Goal: Task Accomplishment & Management: Manage account settings

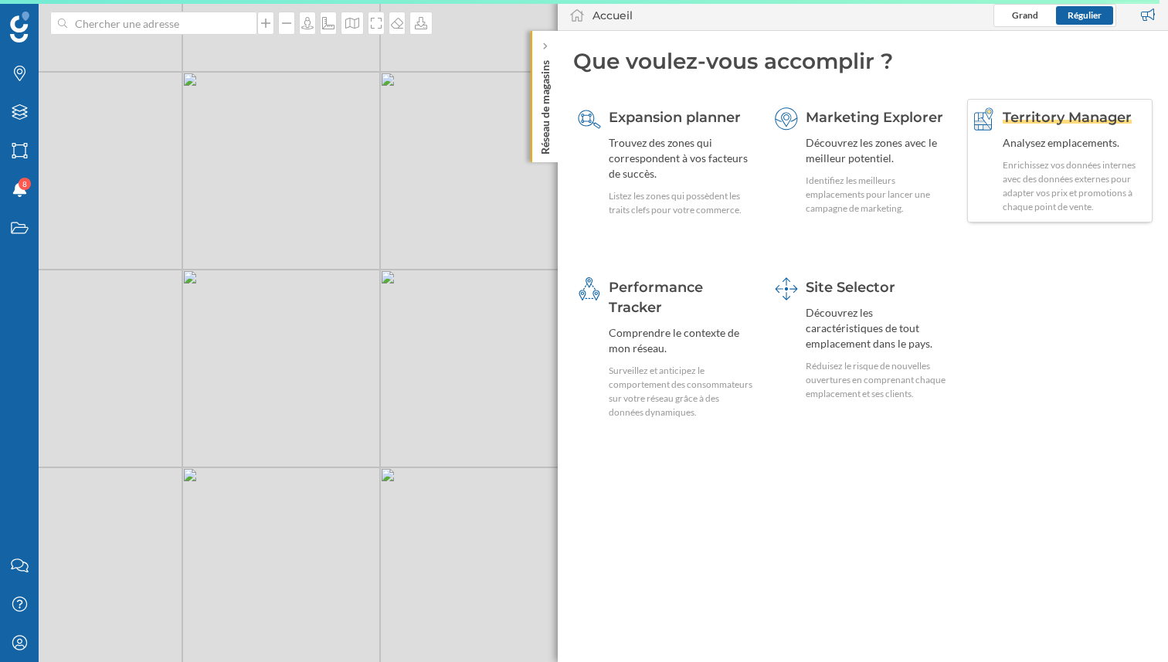
click at [1036, 165] on div "Enrichissez vos données internes avec des données externes pour adapter vos pri…" at bounding box center [1075, 186] width 145 height 56
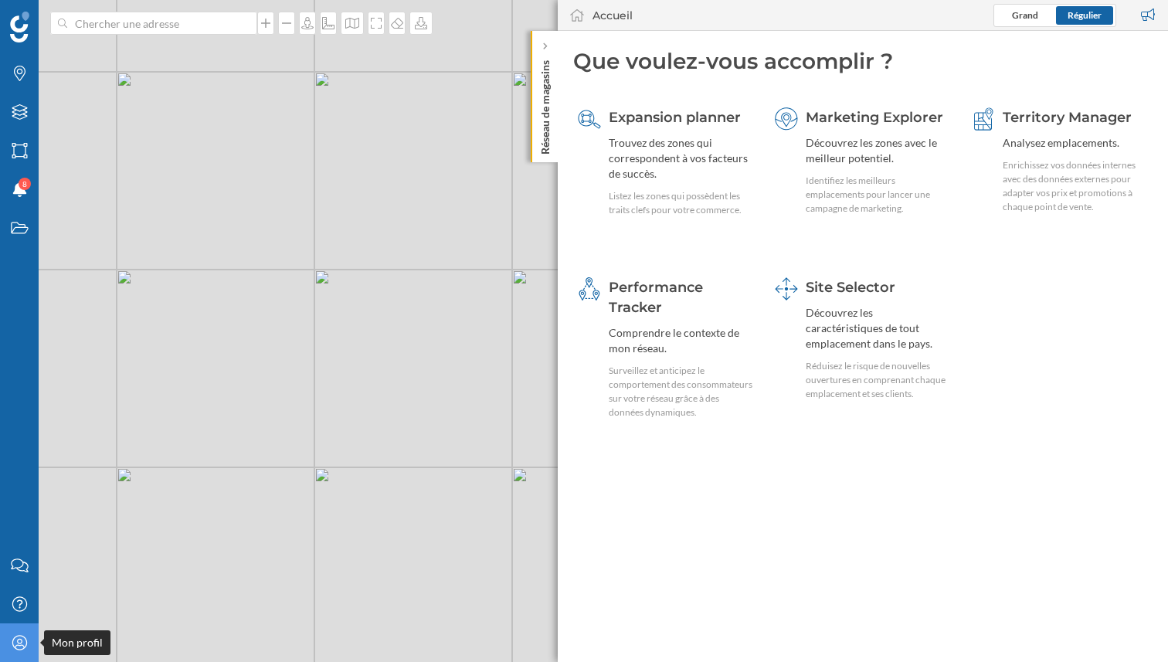
click at [12, 638] on icon "Mon profil" at bounding box center [19, 642] width 19 height 15
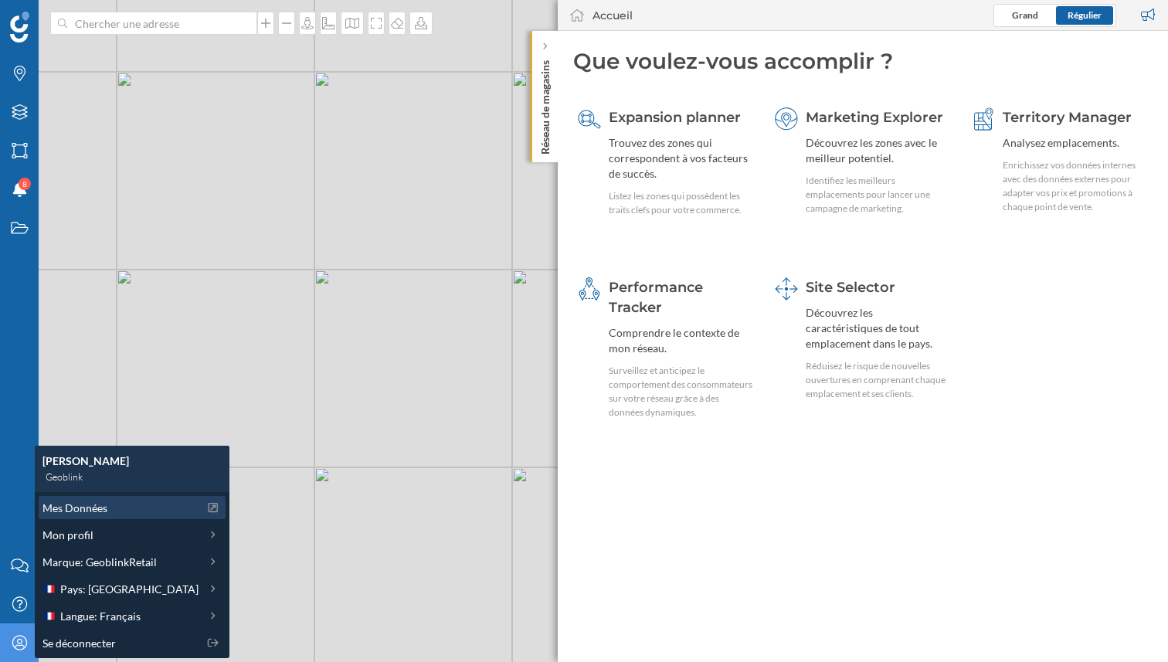
click at [133, 501] on div "Mes Données" at bounding box center [121, 508] width 156 height 16
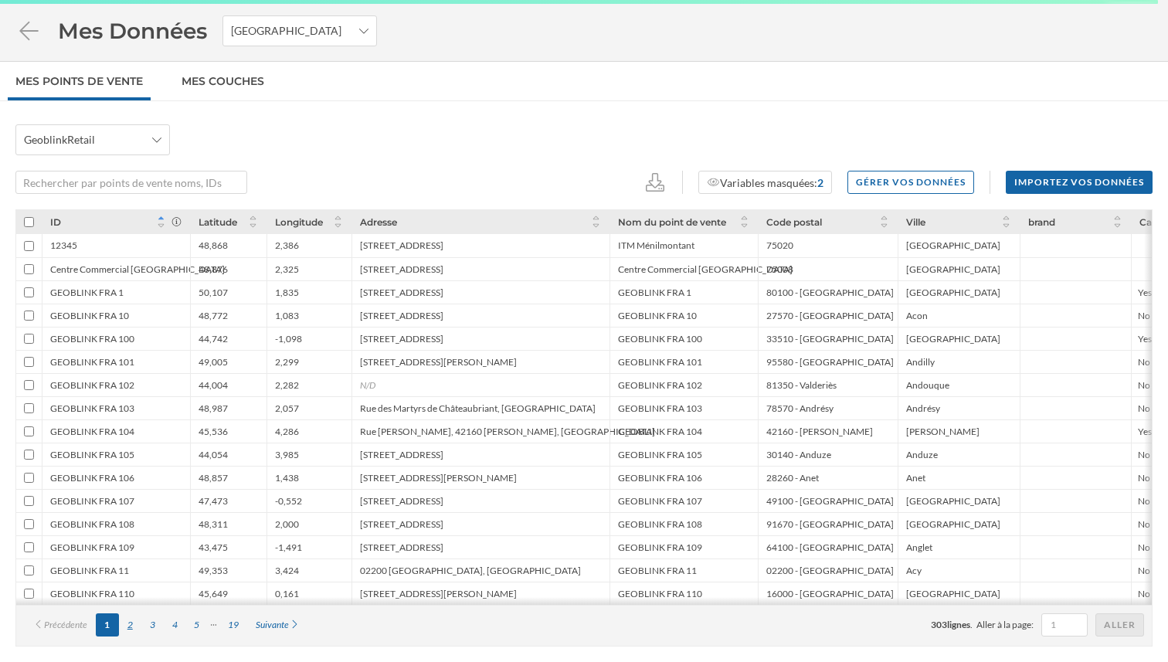
click at [132, 627] on div "2" at bounding box center [130, 625] width 22 height 23
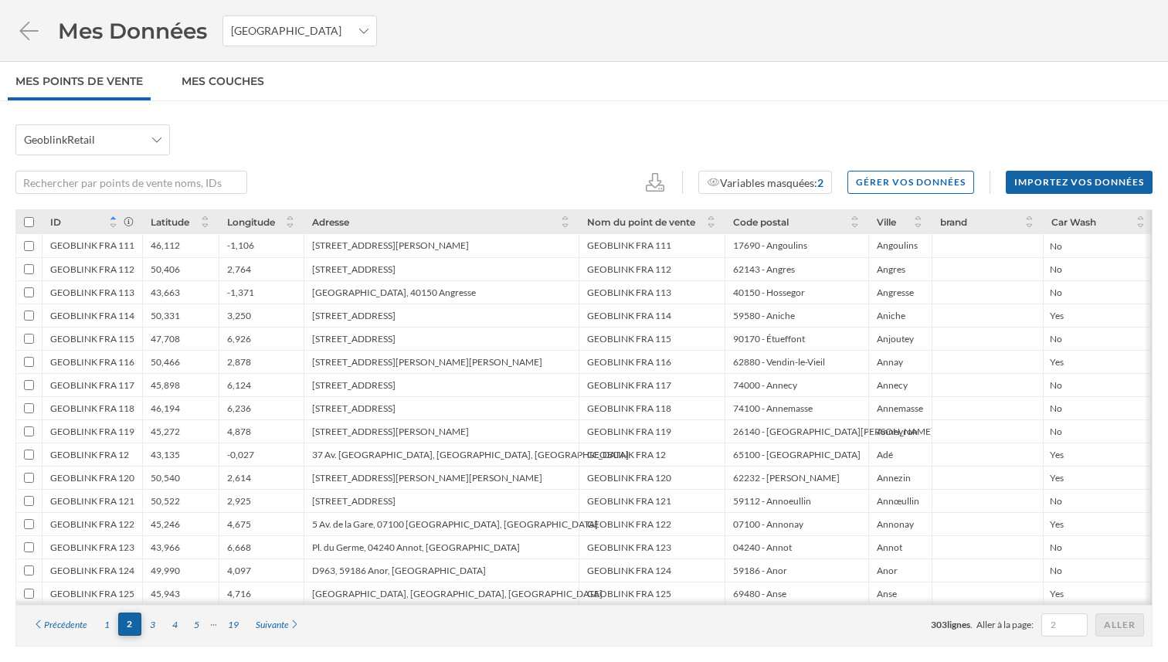
scroll to position [2, 0]
click at [153, 627] on div "3" at bounding box center [152, 625] width 22 height 23
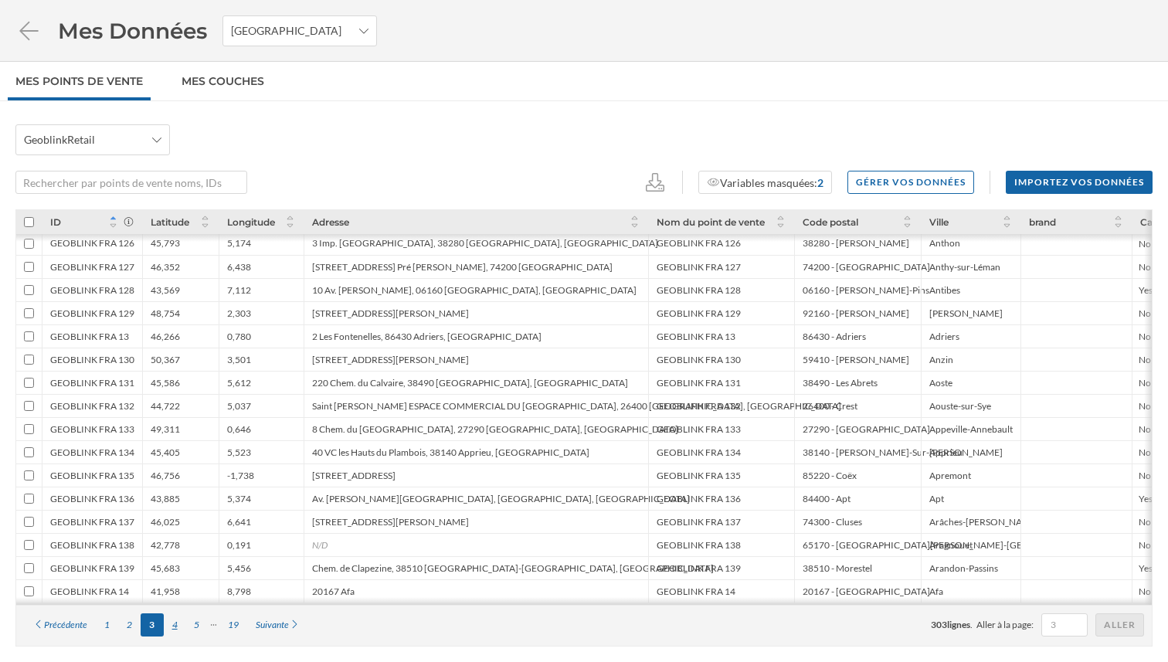
click at [176, 629] on div "4" at bounding box center [175, 625] width 22 height 23
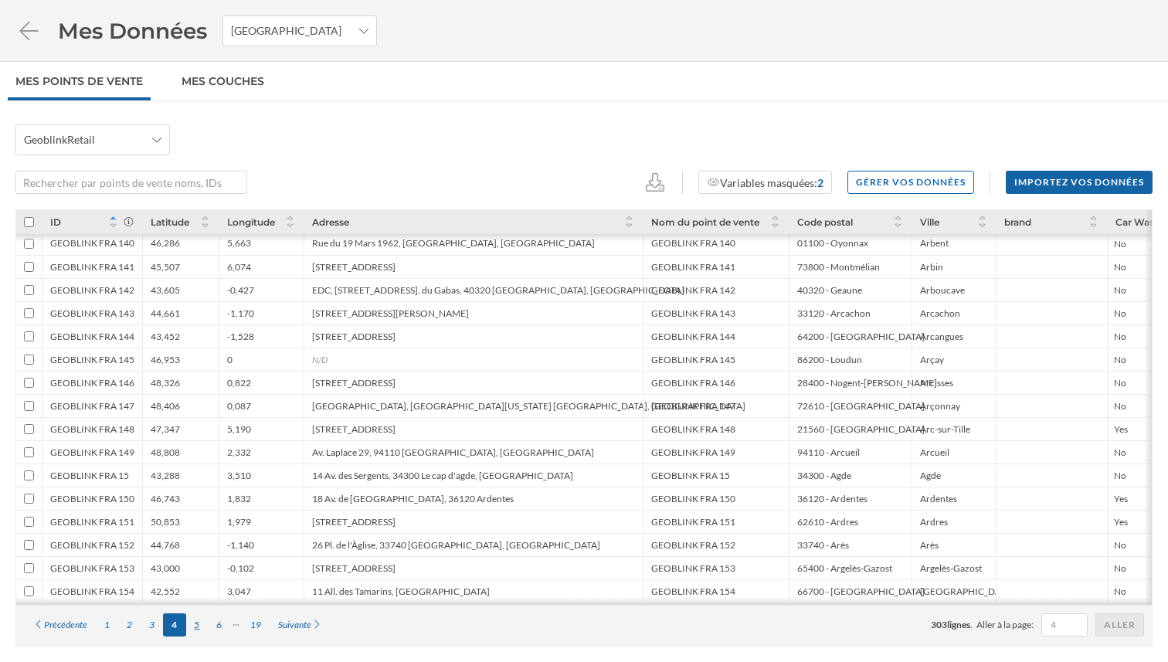
click at [202, 627] on div "5" at bounding box center [197, 625] width 22 height 23
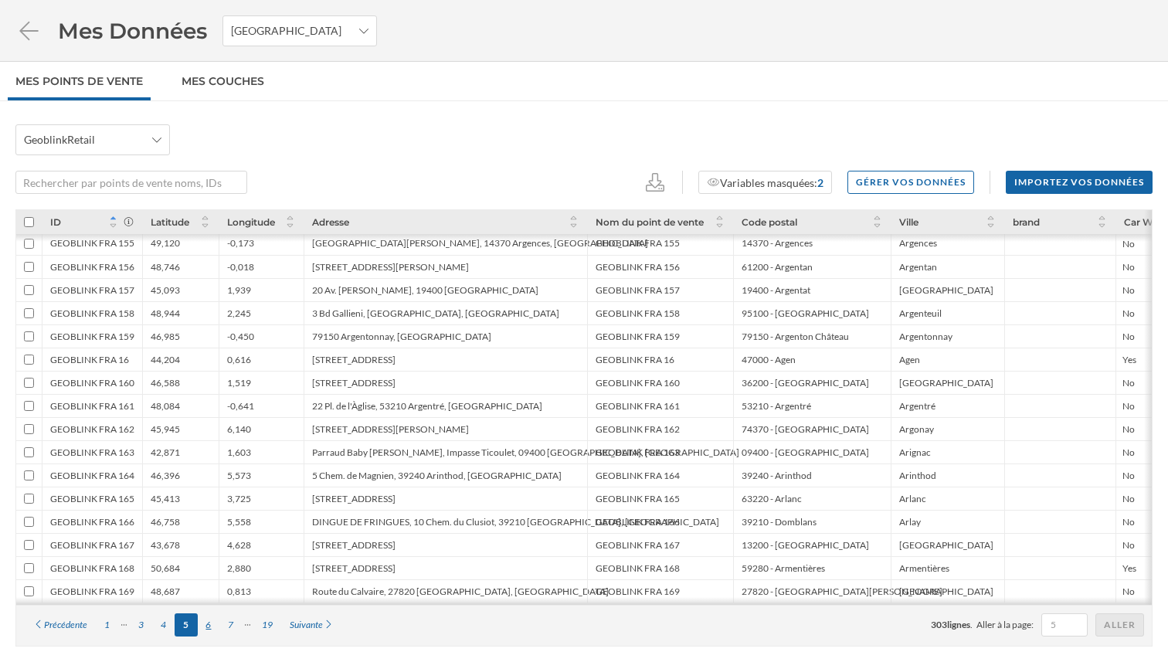
click at [216, 624] on div "6" at bounding box center [209, 625] width 22 height 23
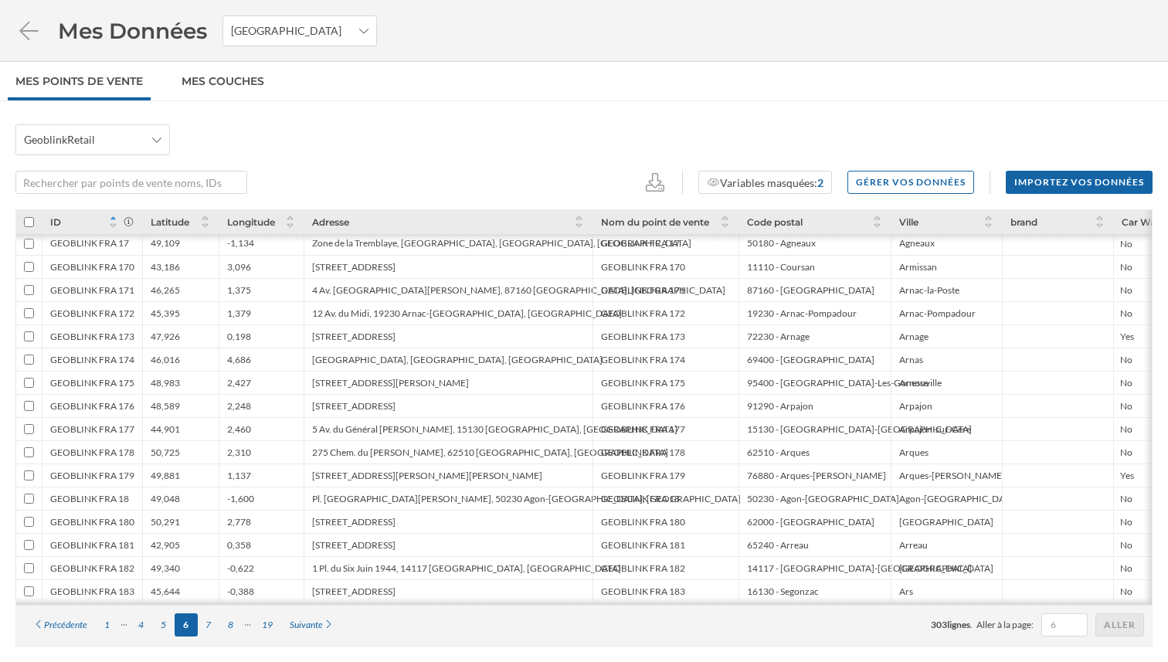
click at [212, 624] on div "7" at bounding box center [209, 625] width 22 height 23
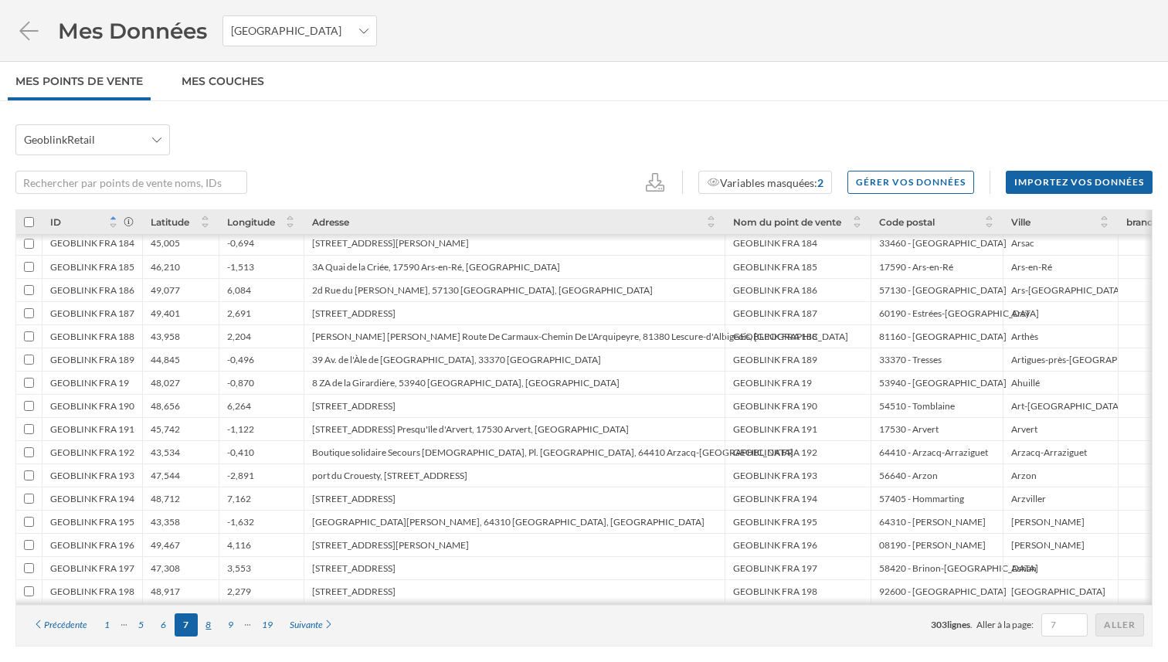
click at [218, 626] on div "8" at bounding box center [209, 625] width 22 height 23
click at [219, 626] on div "9" at bounding box center [230, 625] width 22 height 23
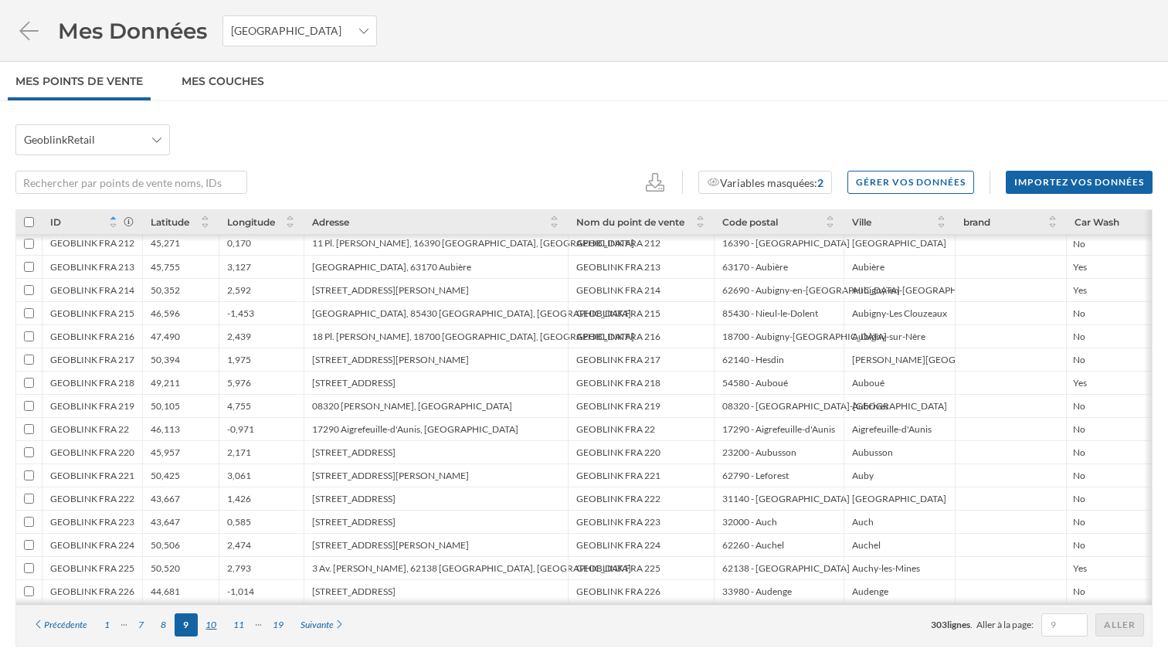
click at [211, 624] on div "10" at bounding box center [212, 625] width 28 height 23
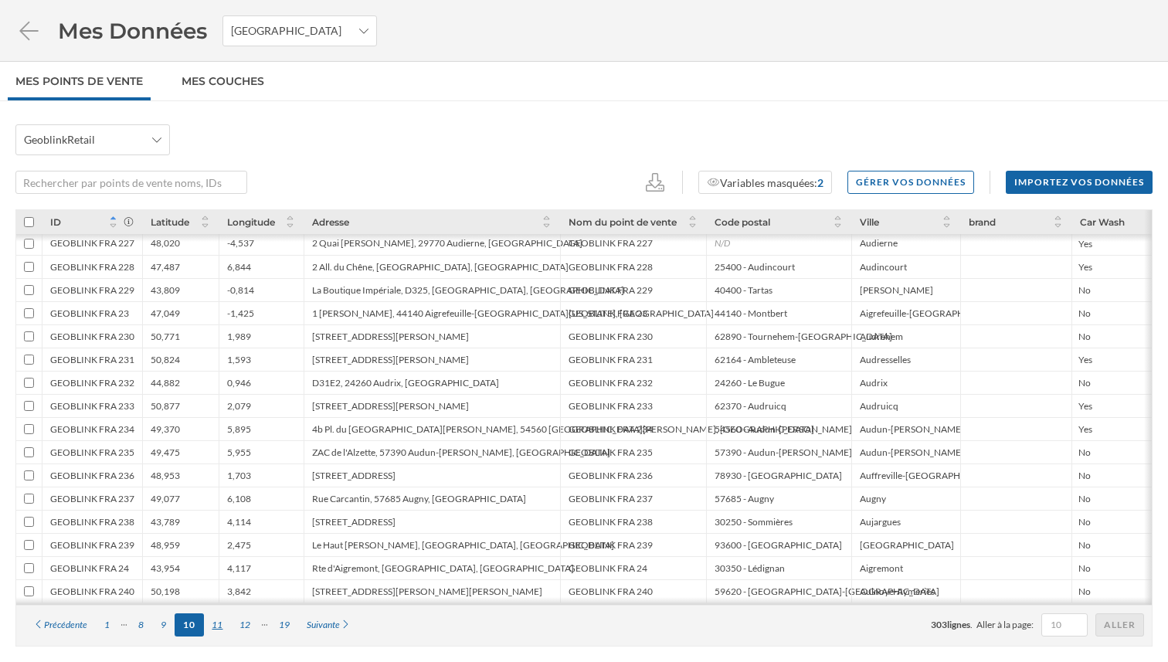
click at [216, 628] on div "11" at bounding box center [218, 625] width 28 height 23
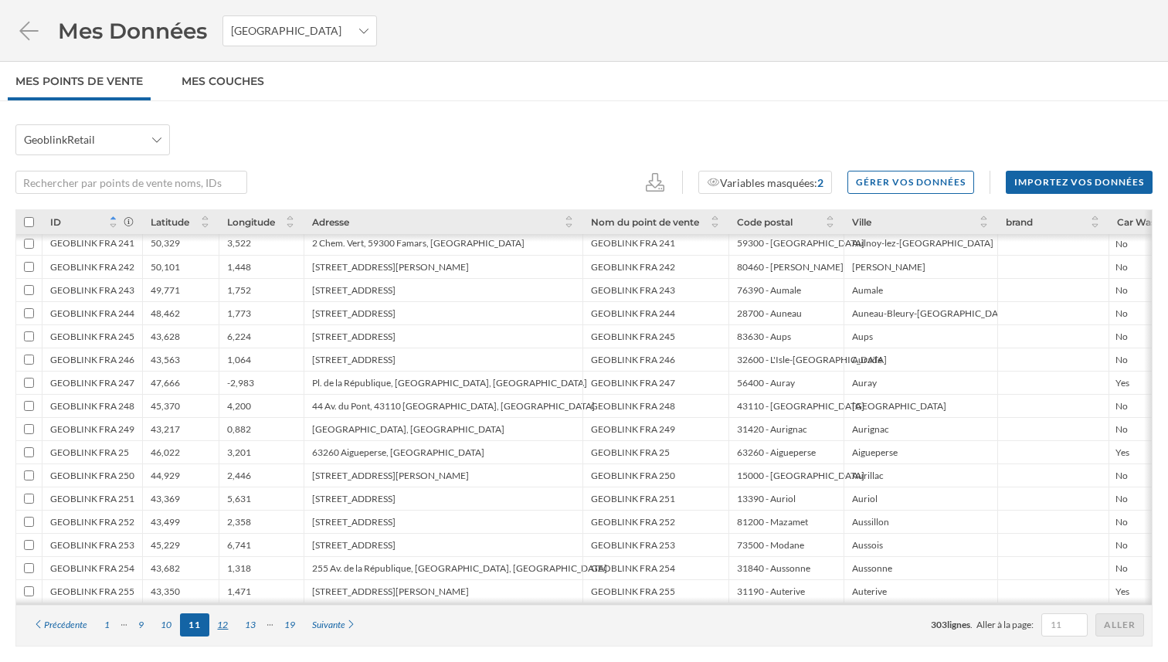
click at [223, 624] on div "12" at bounding box center [223, 625] width 28 height 23
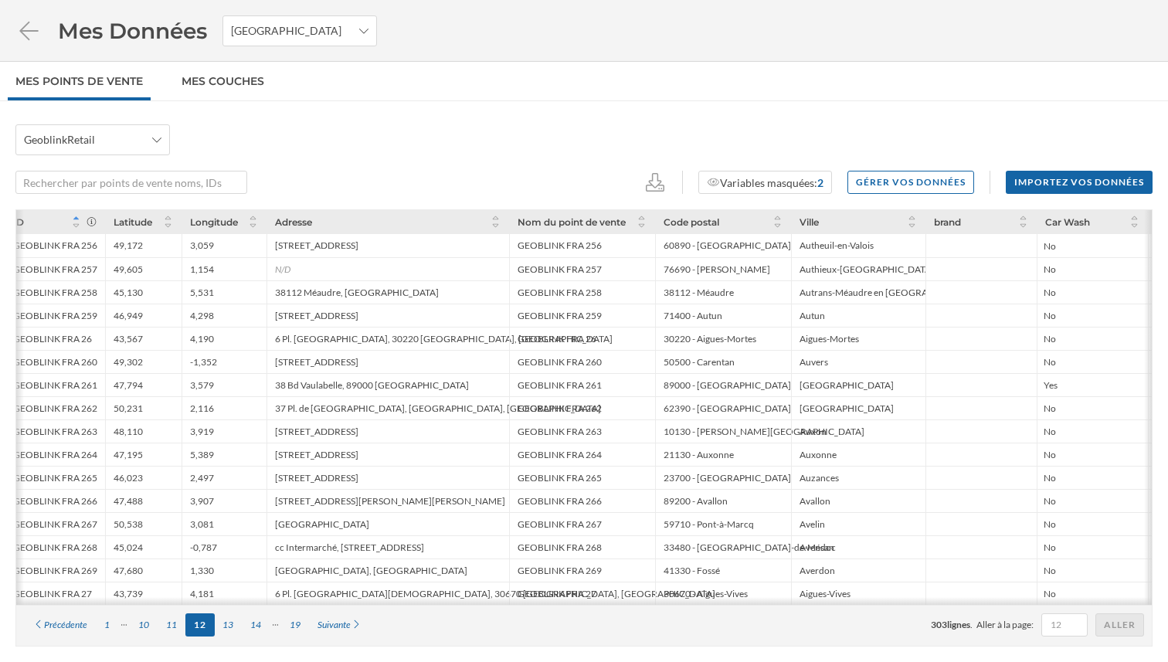
scroll to position [0, 0]
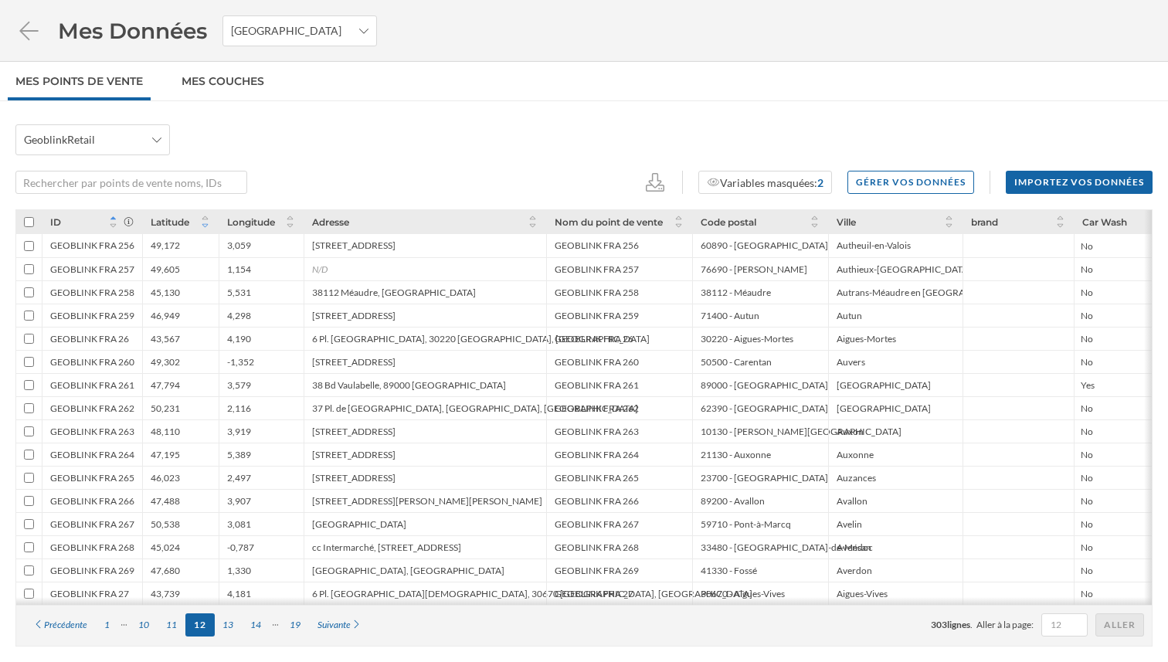
click at [206, 223] on icon at bounding box center [205, 225] width 12 height 9
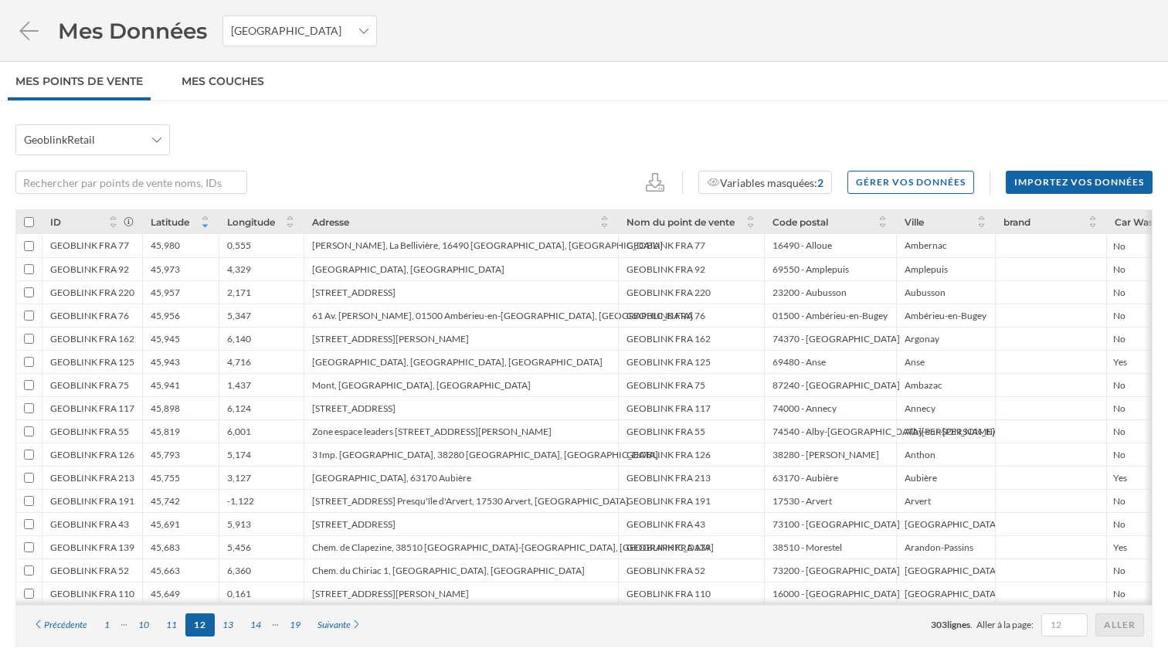
click at [206, 225] on icon at bounding box center [204, 226] width 5 height 3
click at [205, 216] on icon at bounding box center [205, 218] width 6 height 4
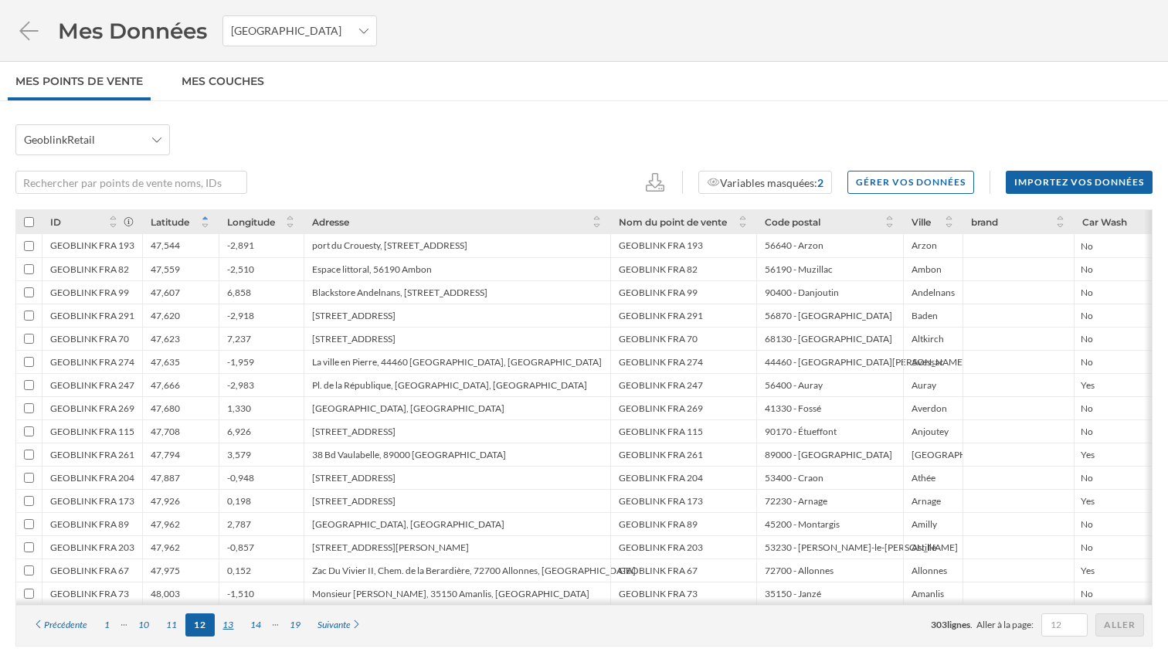
click at [226, 622] on div "13" at bounding box center [229, 625] width 28 height 23
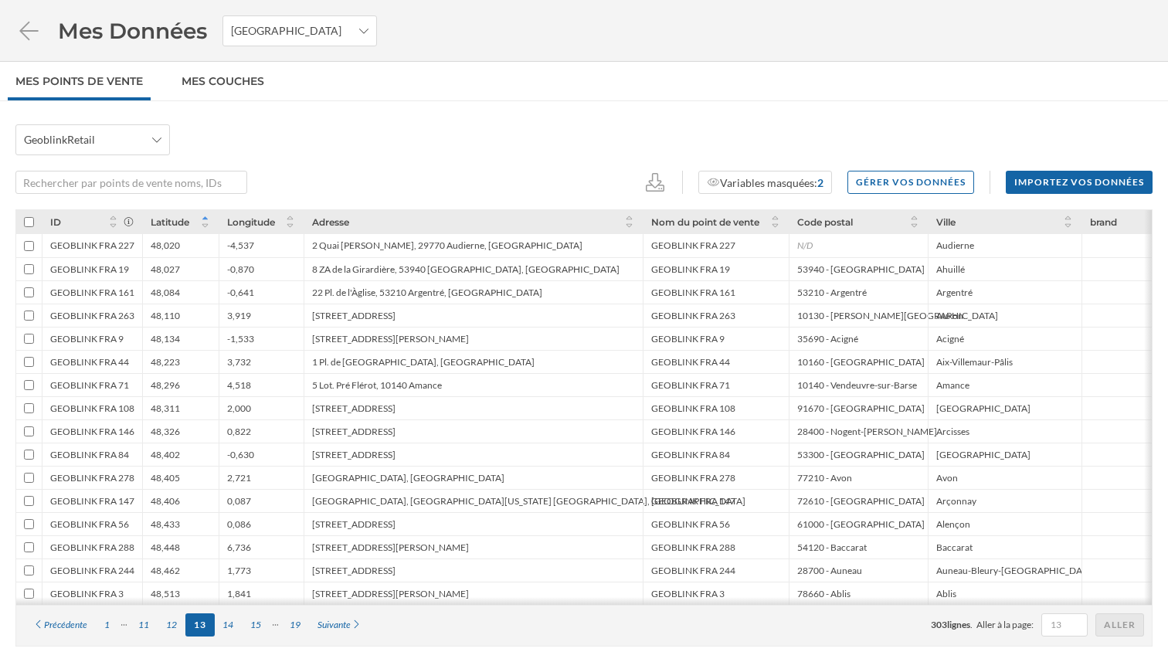
scroll to position [2, 0]
click at [206, 224] on icon at bounding box center [205, 226] width 6 height 4
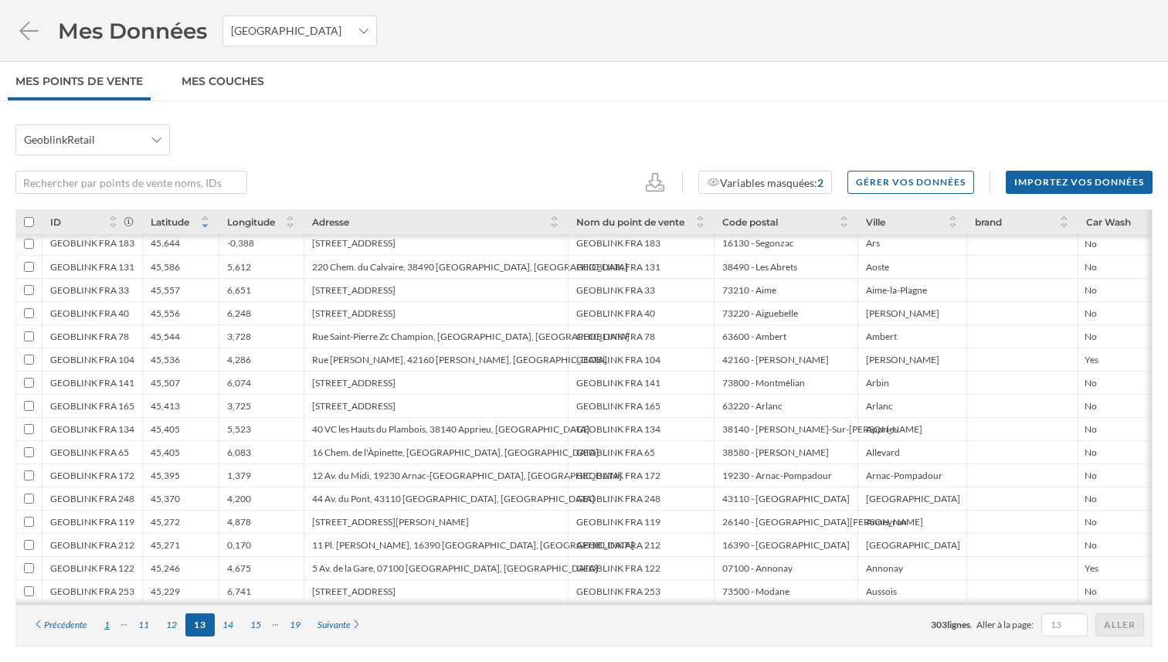
click at [110, 629] on div "1" at bounding box center [107, 625] width 22 height 23
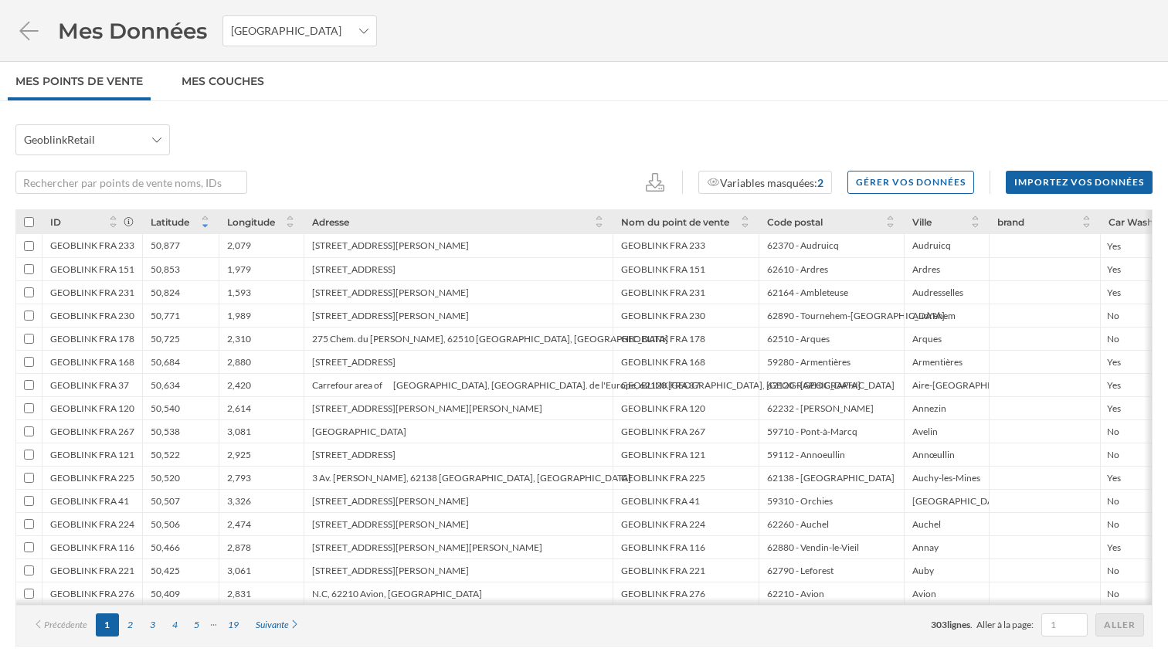
scroll to position [0, 0]
click at [32, 28] on icon at bounding box center [28, 31] width 27 height 22
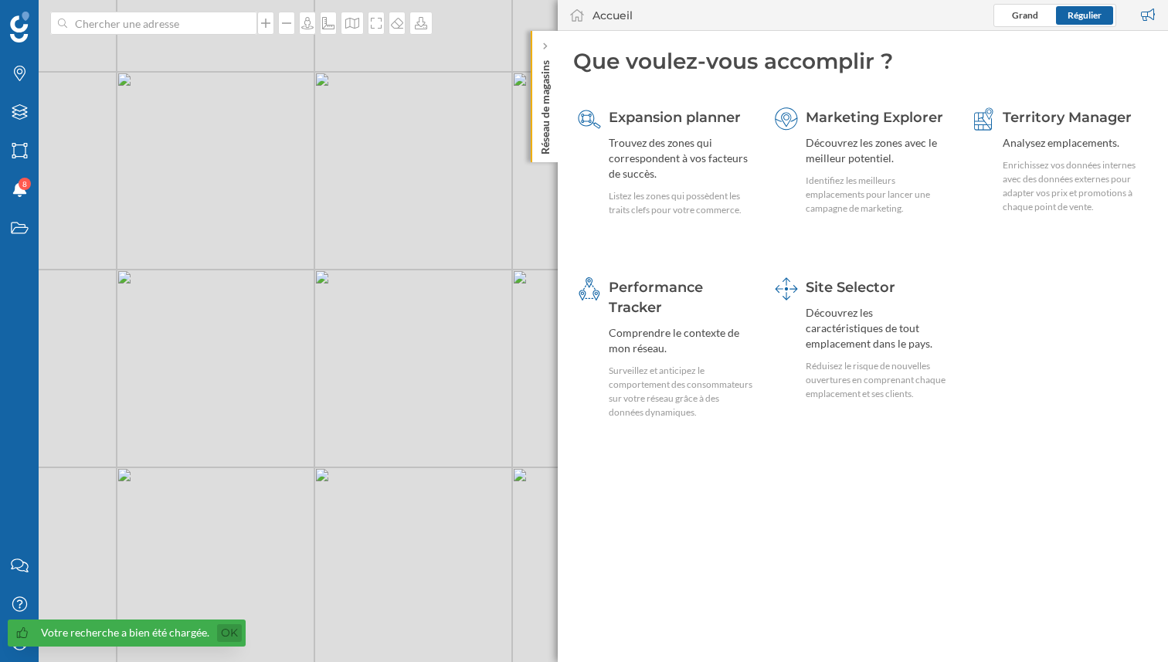
click at [224, 633] on link "Ok" at bounding box center [229, 633] width 25 height 18
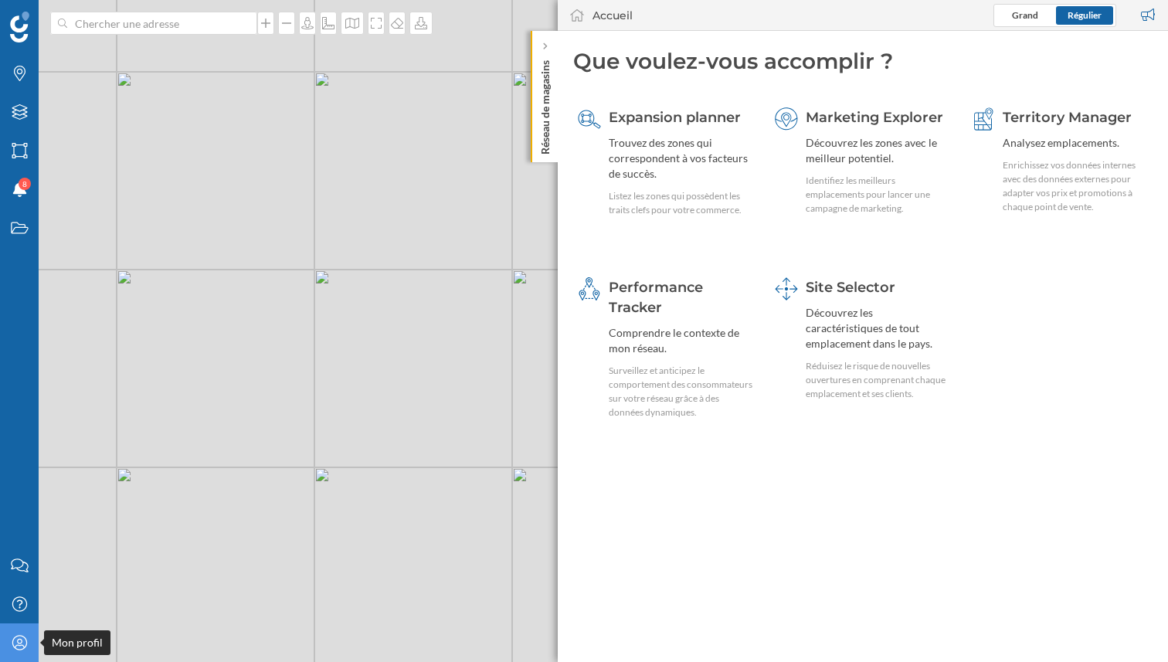
click at [10, 648] on icon "Mon profil" at bounding box center [19, 642] width 19 height 15
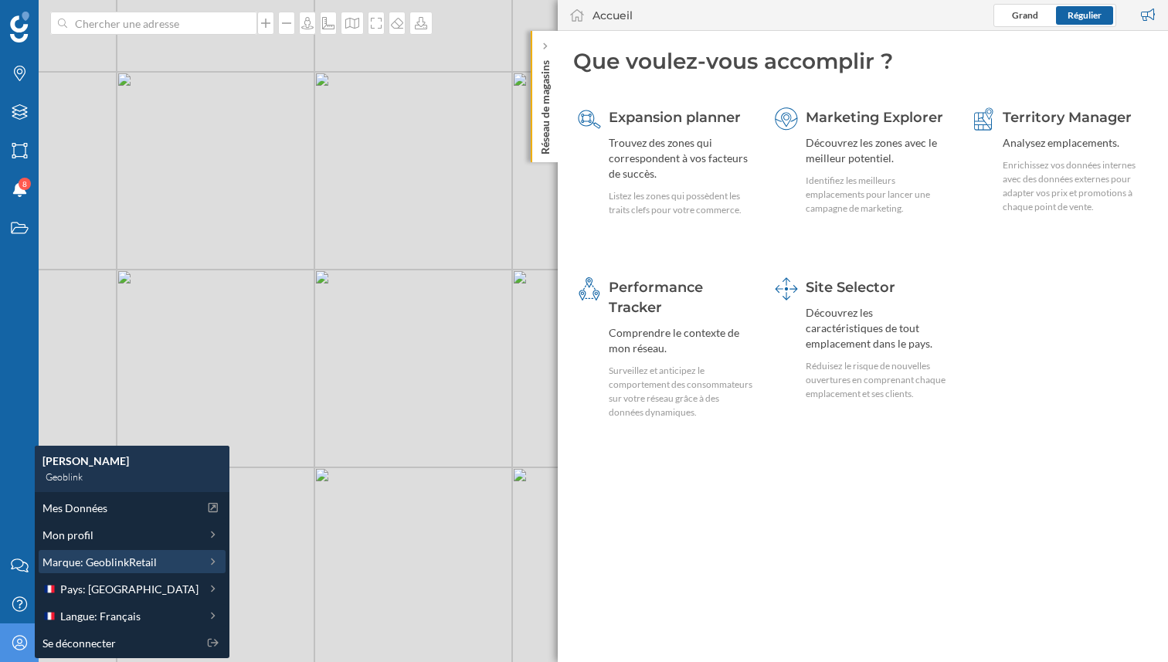
click at [111, 563] on span "Marque: GeoblinkRetail" at bounding box center [100, 562] width 114 height 16
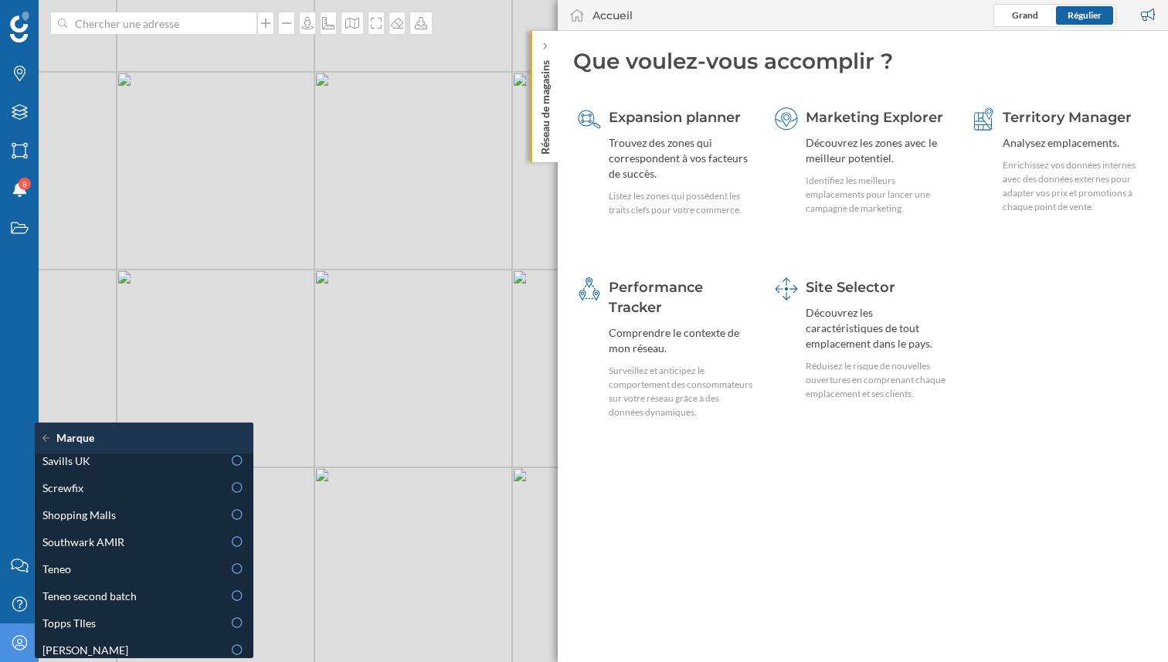
scroll to position [888, 0]
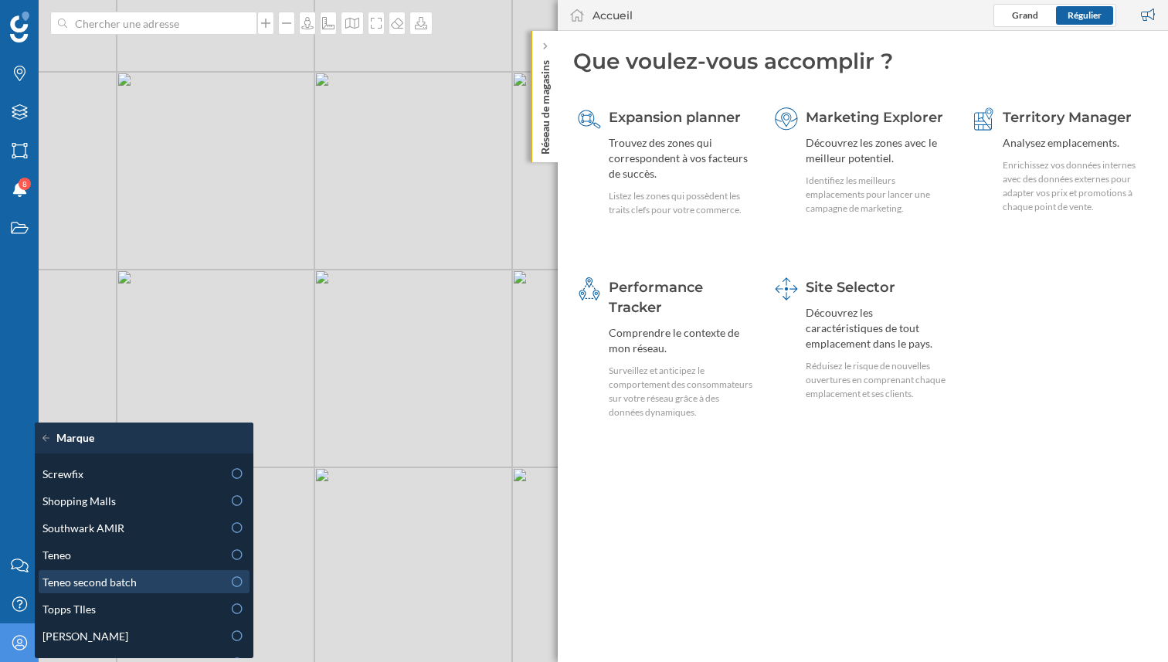
click at [141, 586] on div "Teneo second batch" at bounding box center [133, 582] width 180 height 16
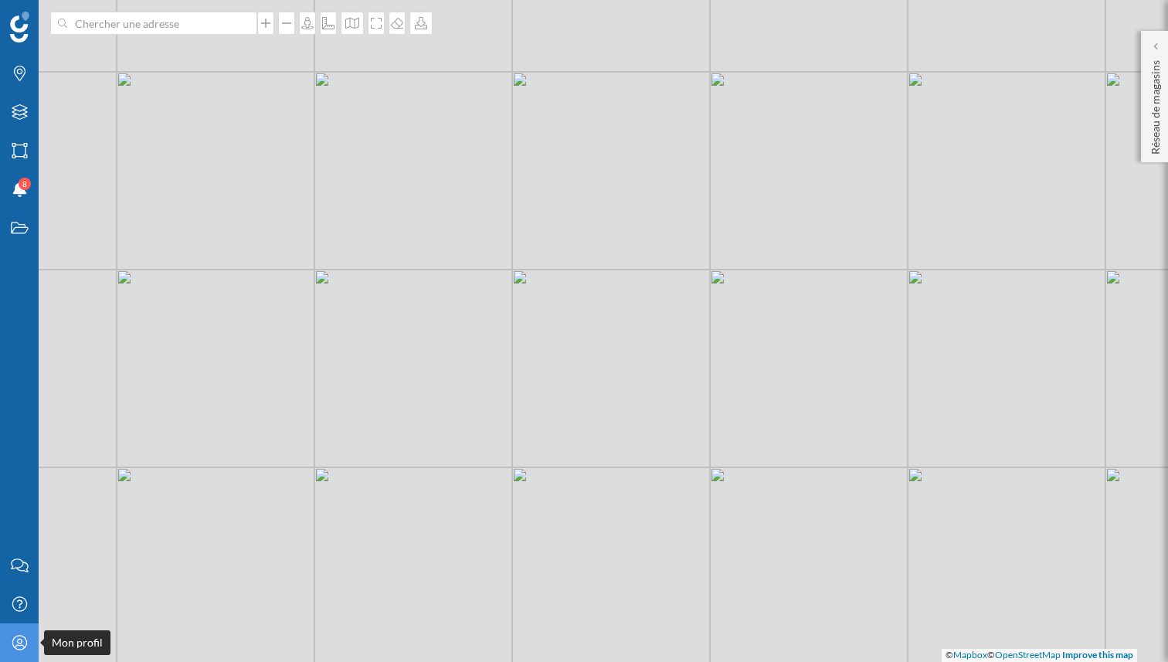
click at [15, 637] on icon at bounding box center [19, 642] width 15 height 15
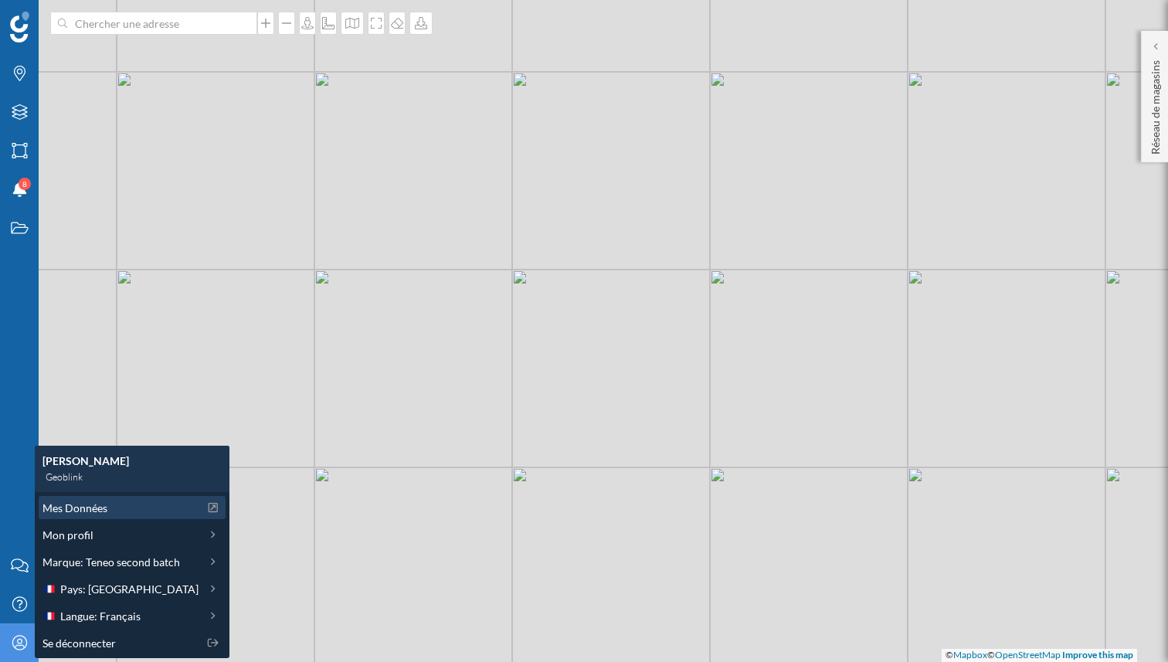
click at [95, 508] on span "Mes Données" at bounding box center [75, 508] width 65 height 16
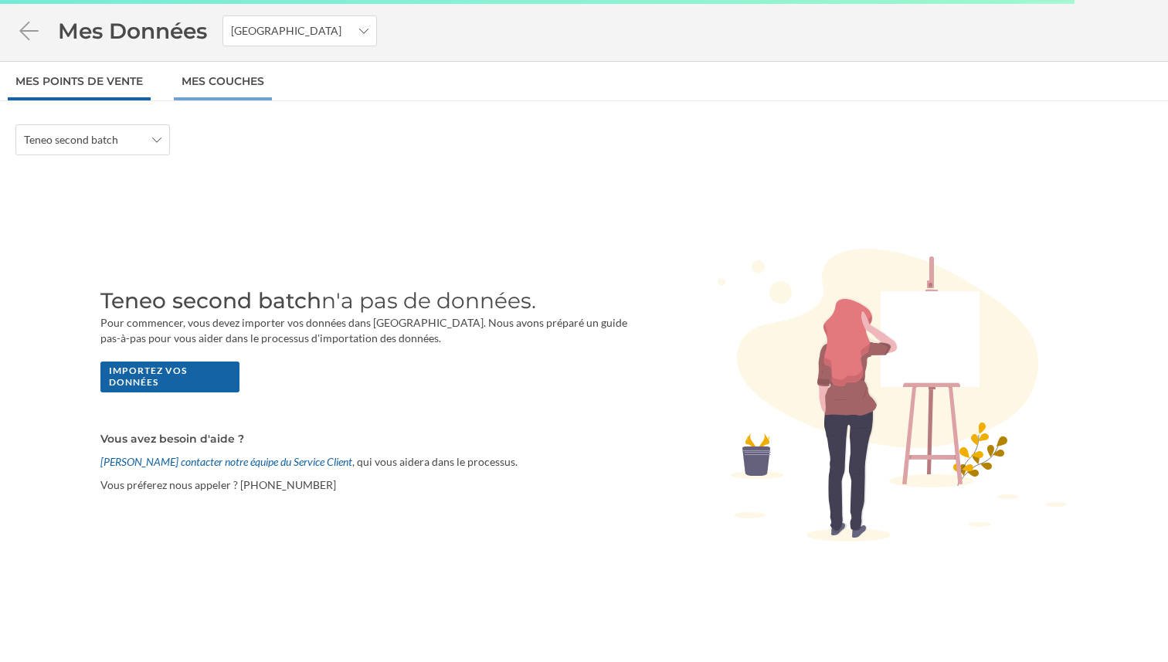
click at [211, 83] on link "Mes Couches" at bounding box center [223, 81] width 98 height 39
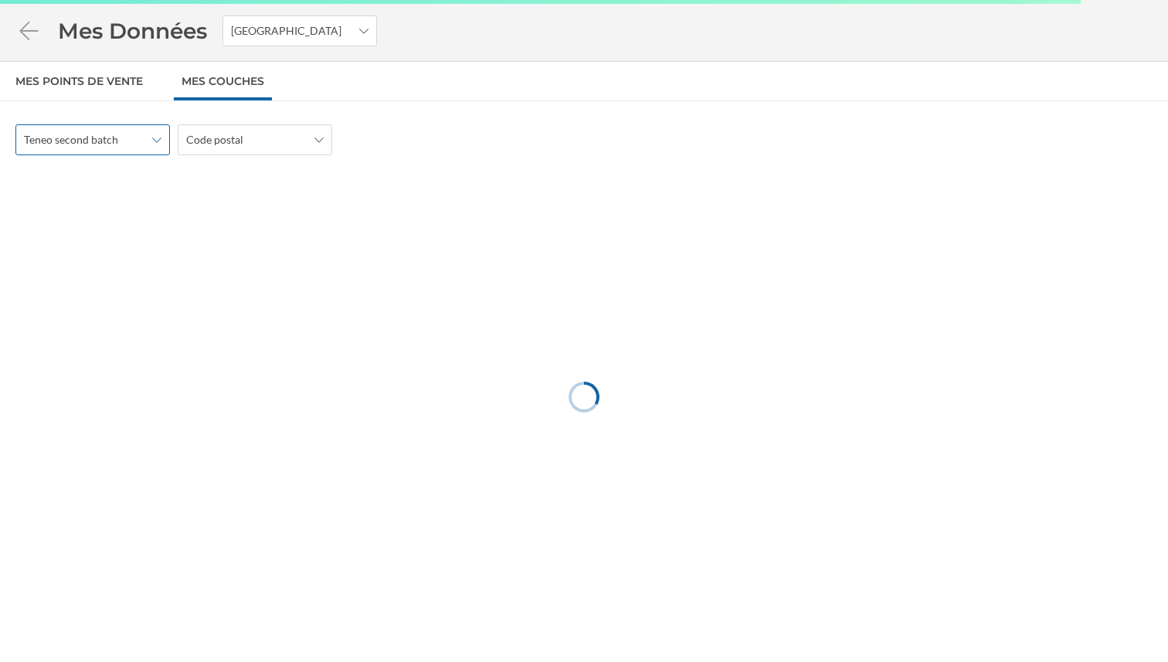
click at [150, 139] on div "Teneo second batch" at bounding box center [92, 139] width 155 height 31
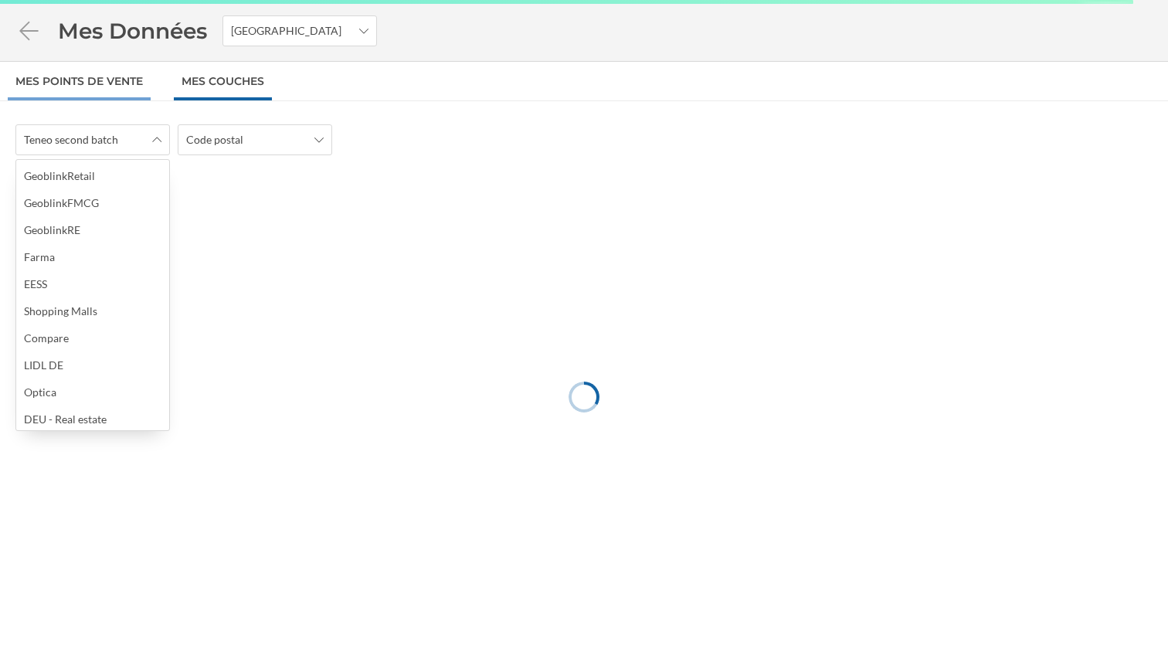
click at [83, 80] on link "Mes points de vente" at bounding box center [79, 81] width 143 height 39
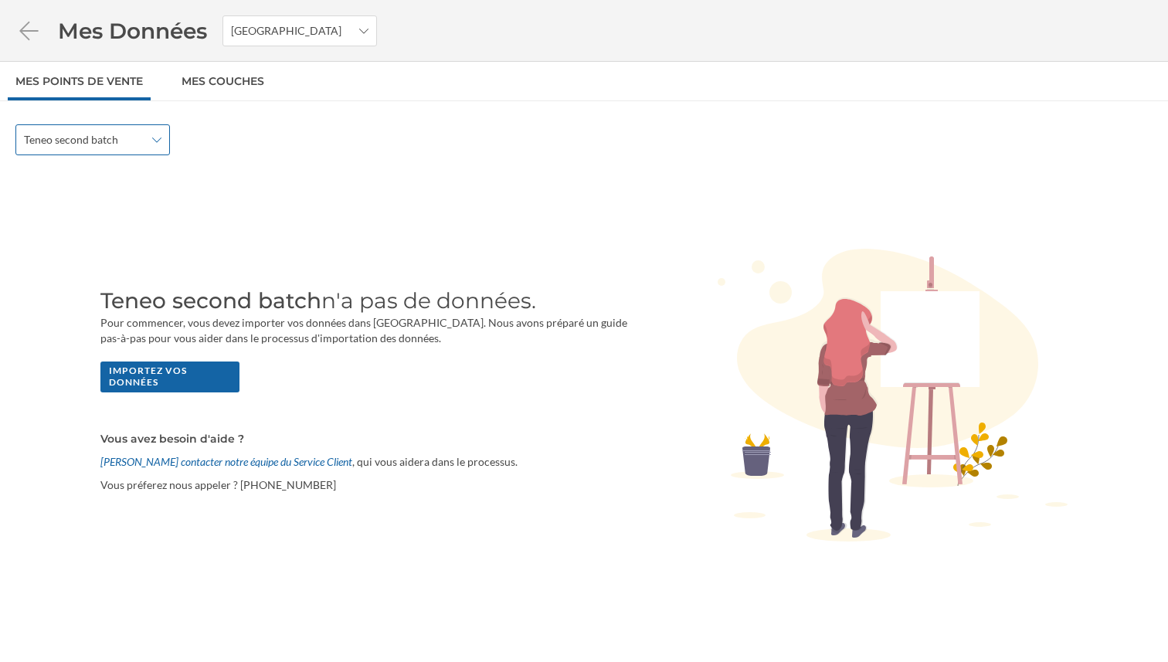
click at [143, 144] on span "Teneo second batch" at bounding box center [84, 139] width 121 height 15
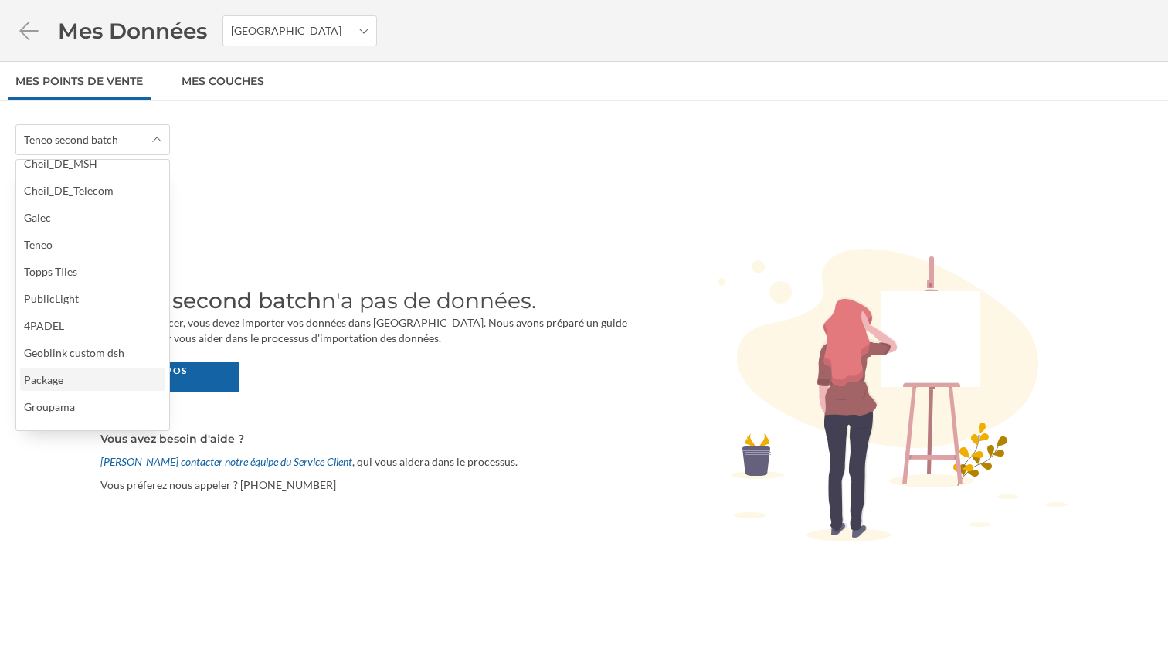
scroll to position [816, 0]
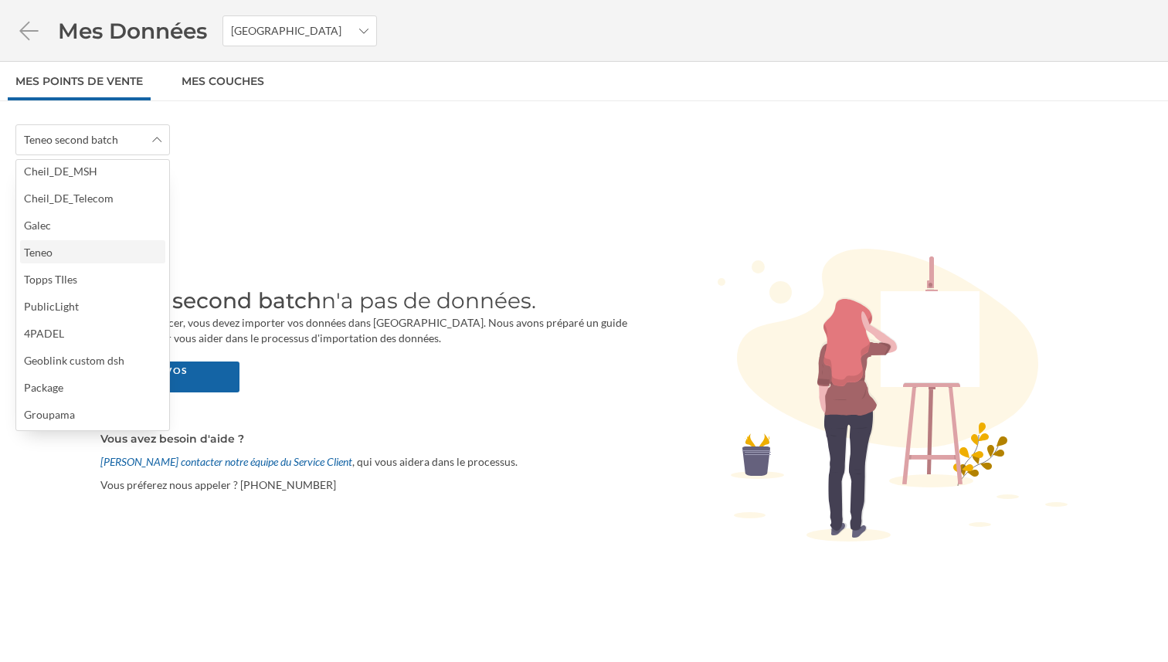
click at [85, 248] on div "Teneo" at bounding box center [92, 252] width 136 height 16
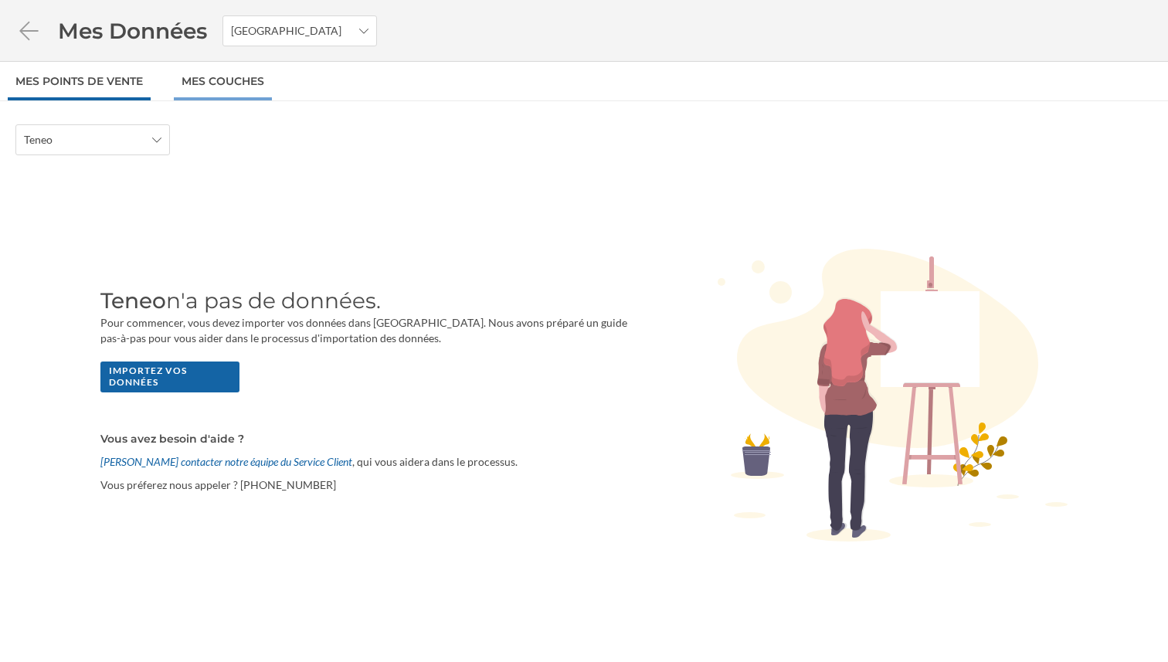
click at [192, 81] on link "Mes Couches" at bounding box center [223, 81] width 98 height 39
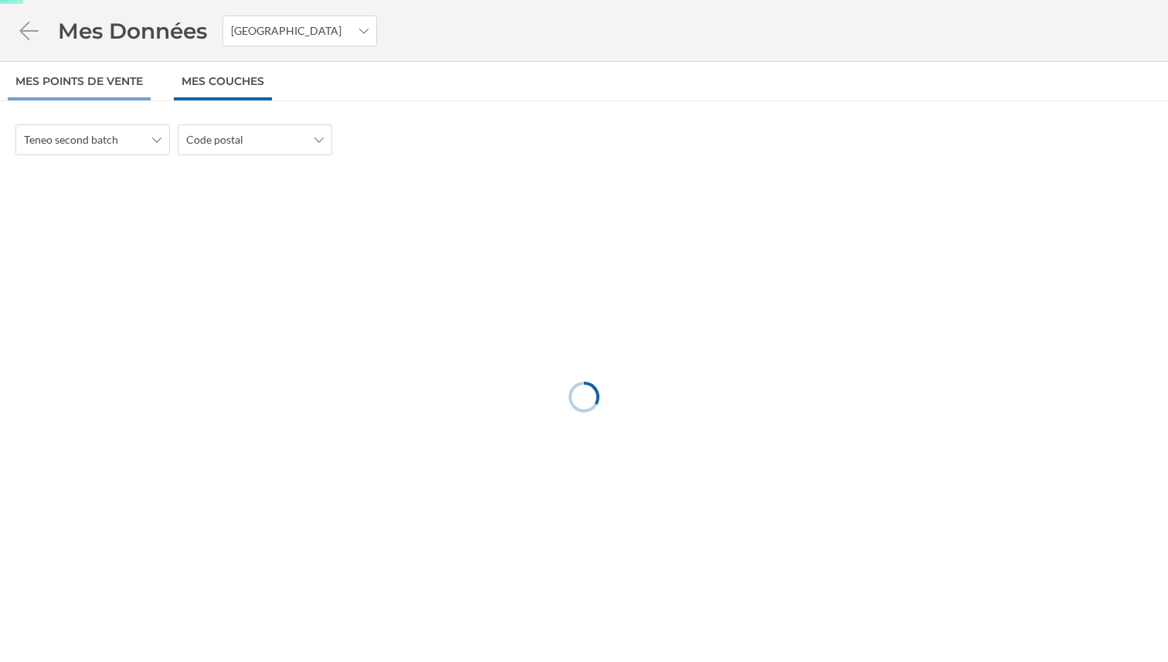
click at [108, 82] on link "Mes points de vente" at bounding box center [79, 81] width 143 height 39
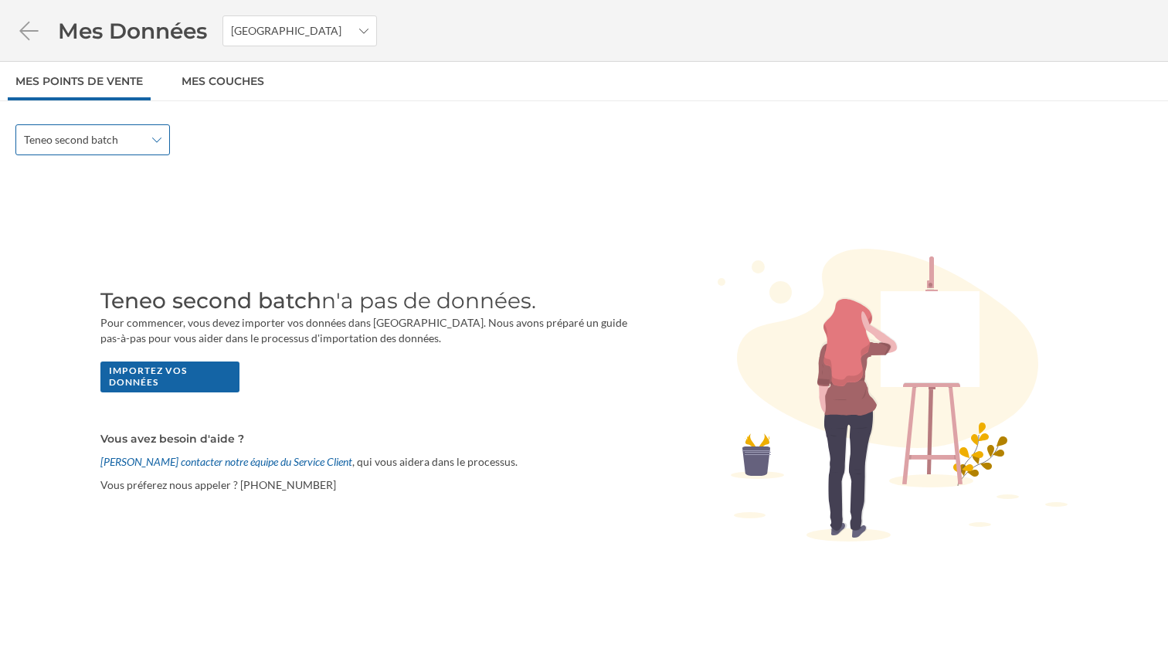
click at [139, 138] on span "Teneo second batch" at bounding box center [84, 139] width 121 height 15
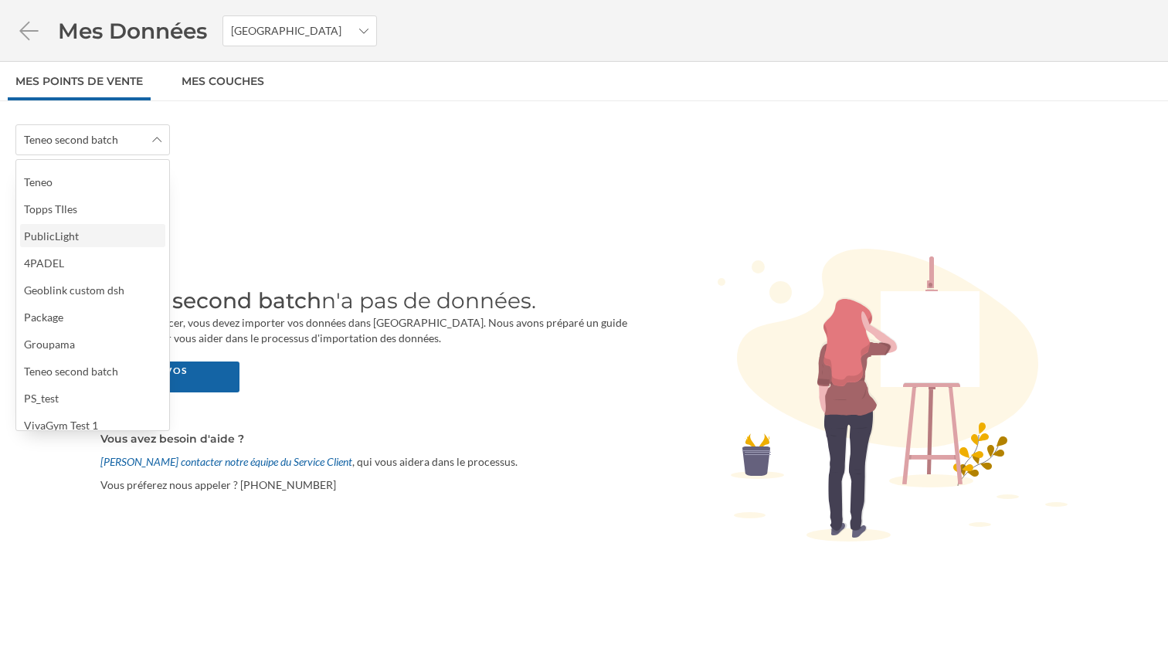
scroll to position [896, 0]
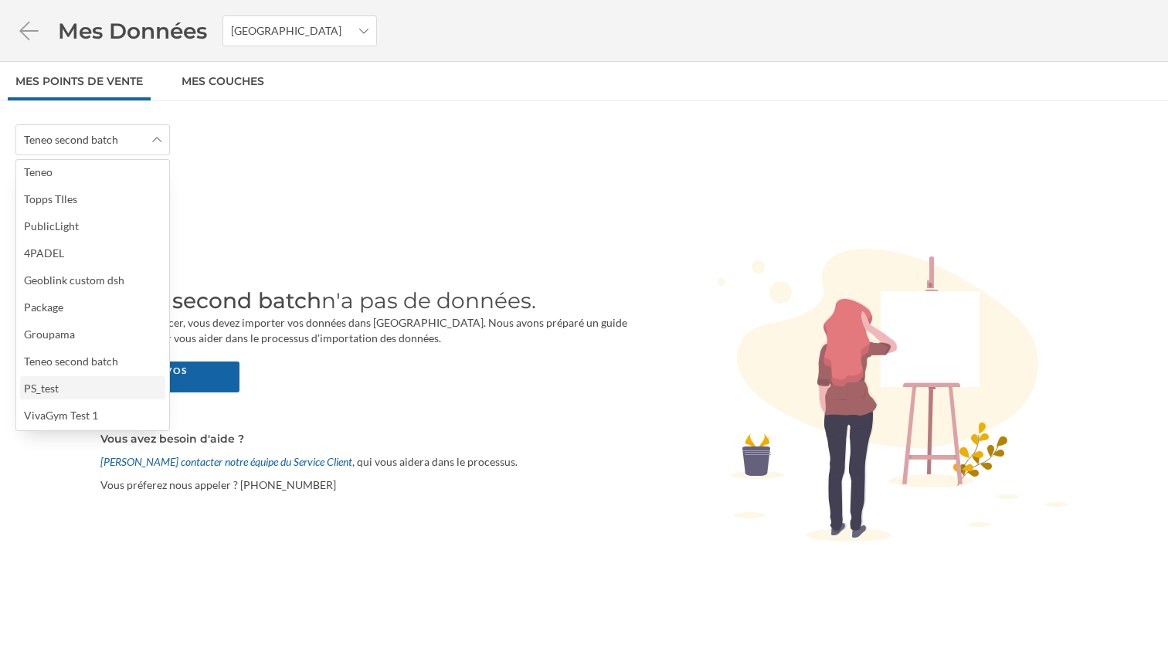
click at [96, 380] on div "PS_test" at bounding box center [92, 388] width 136 height 16
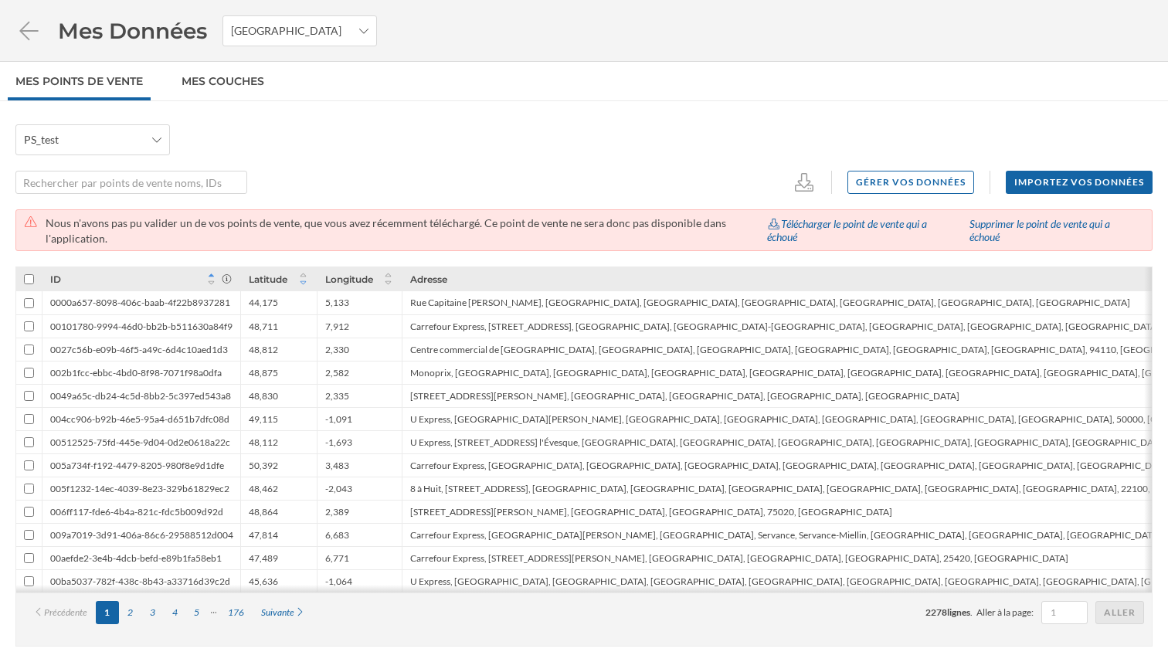
click at [304, 283] on icon at bounding box center [304, 282] width 12 height 9
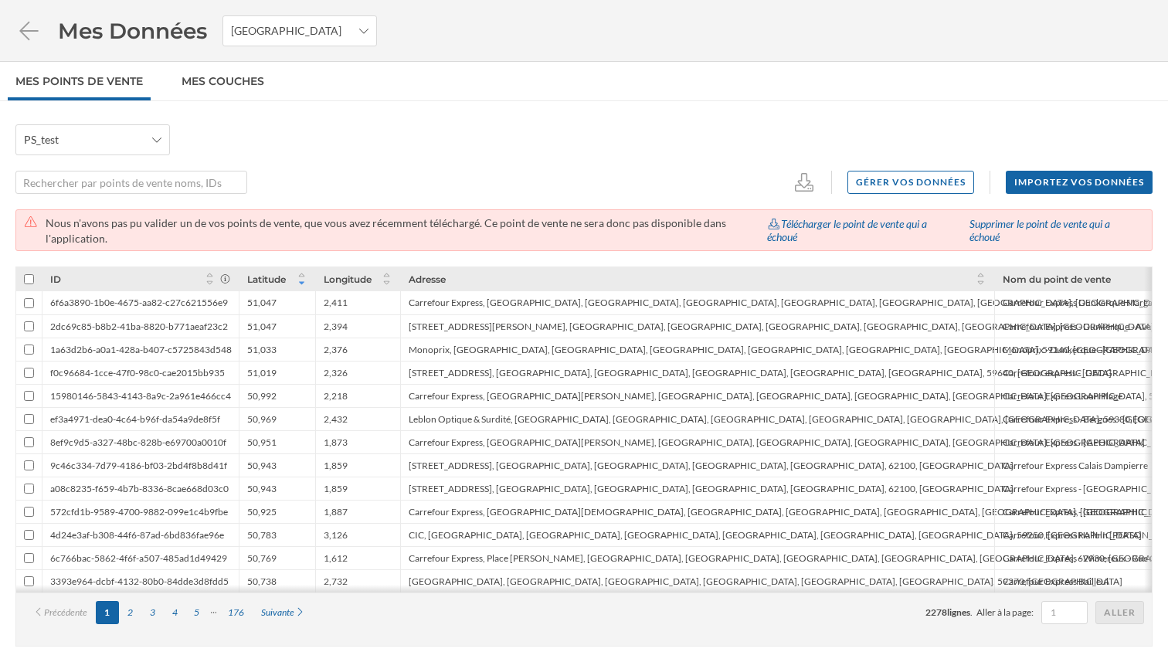
click at [88, 121] on div "PS_test Gérer vos données Importez vos données Nous n'avons pas pu valider un d…" at bounding box center [584, 381] width 1168 height 561
click at [83, 145] on span "PS_test" at bounding box center [84, 139] width 121 height 15
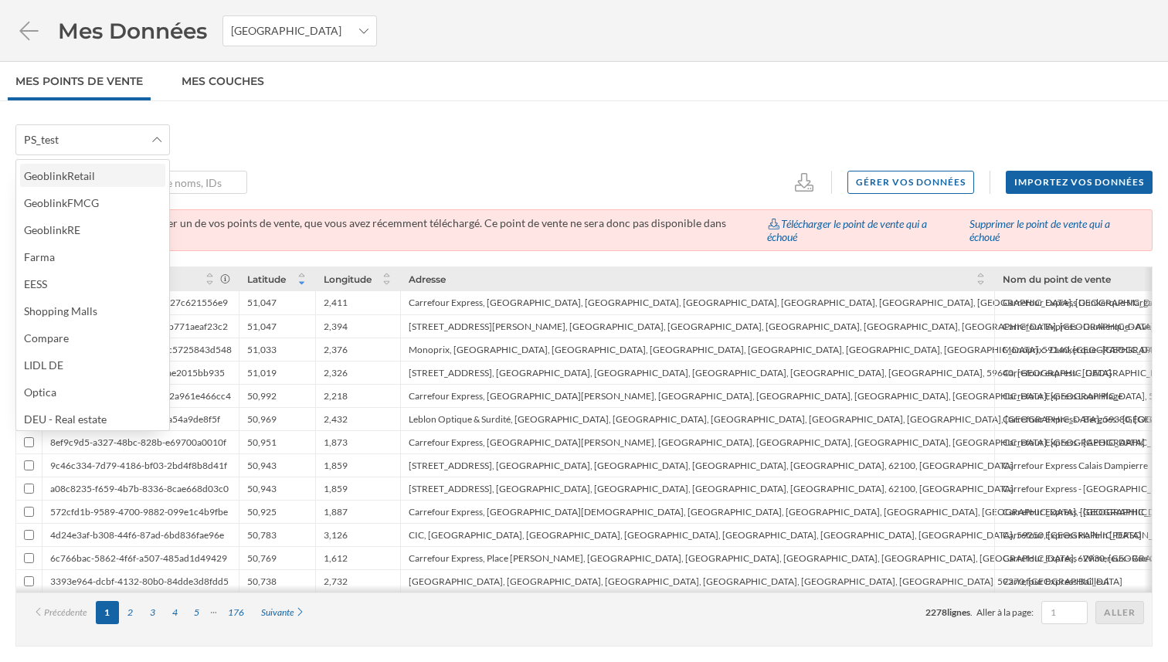
click at [100, 173] on div "GeoblinkRetail" at bounding box center [63, 176] width 79 height 16
